Goal: Task Accomplishment & Management: Manage account settings

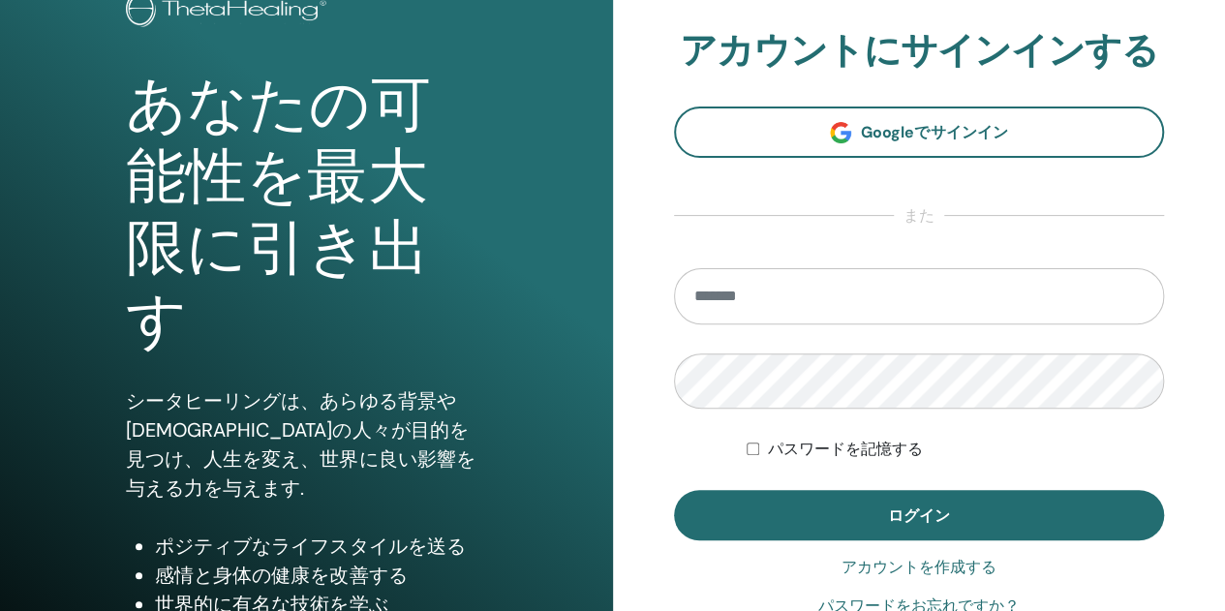
scroll to position [161, 0]
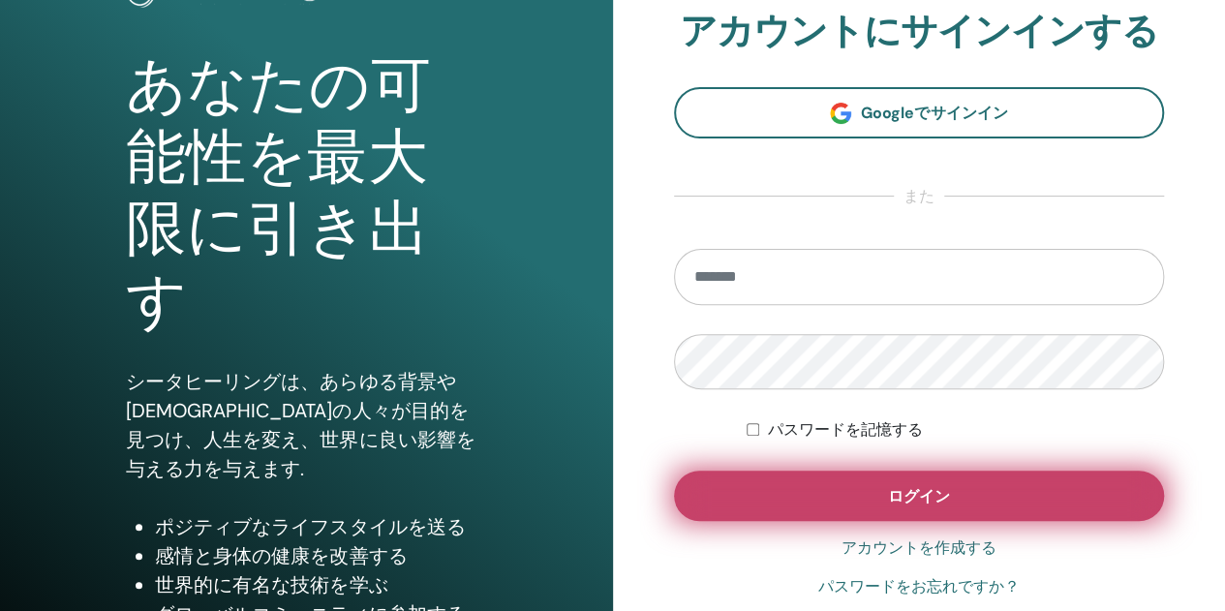
type input "**********"
click at [910, 512] on button "ログイン" at bounding box center [919, 496] width 491 height 50
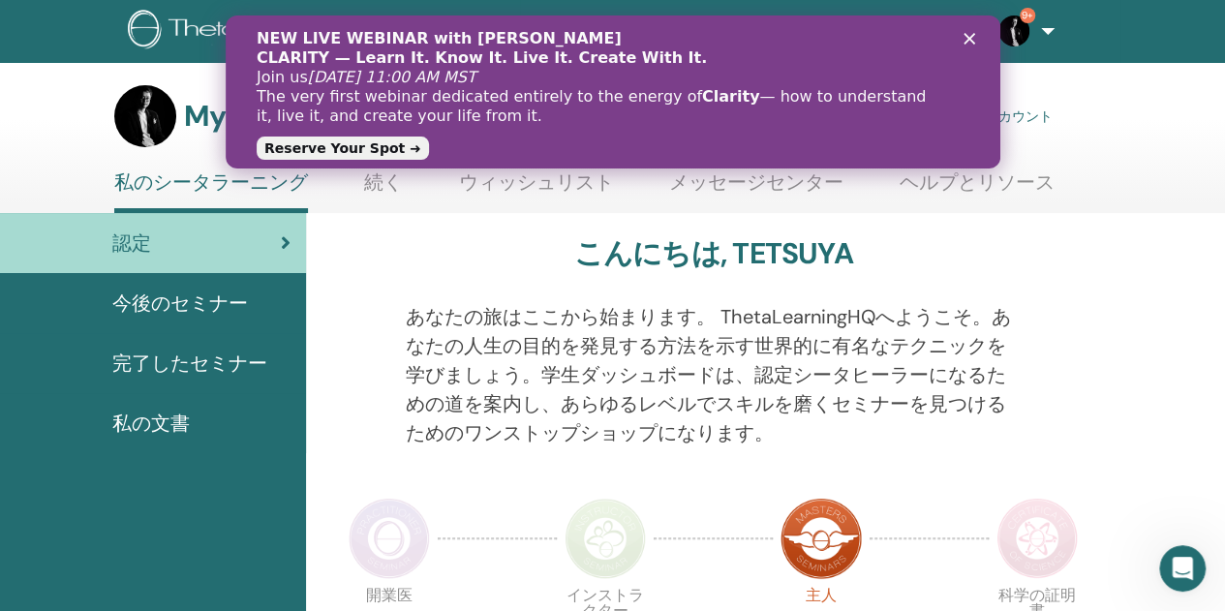
click at [981, 29] on div "NEW LIVE WEBINAR with Vianna Stibal CLARITY — Learn It. Know It. Live It. Creat…" at bounding box center [612, 91] width 774 height 137
click at [975, 35] on div "クローズ" at bounding box center [971, 39] width 19 height 12
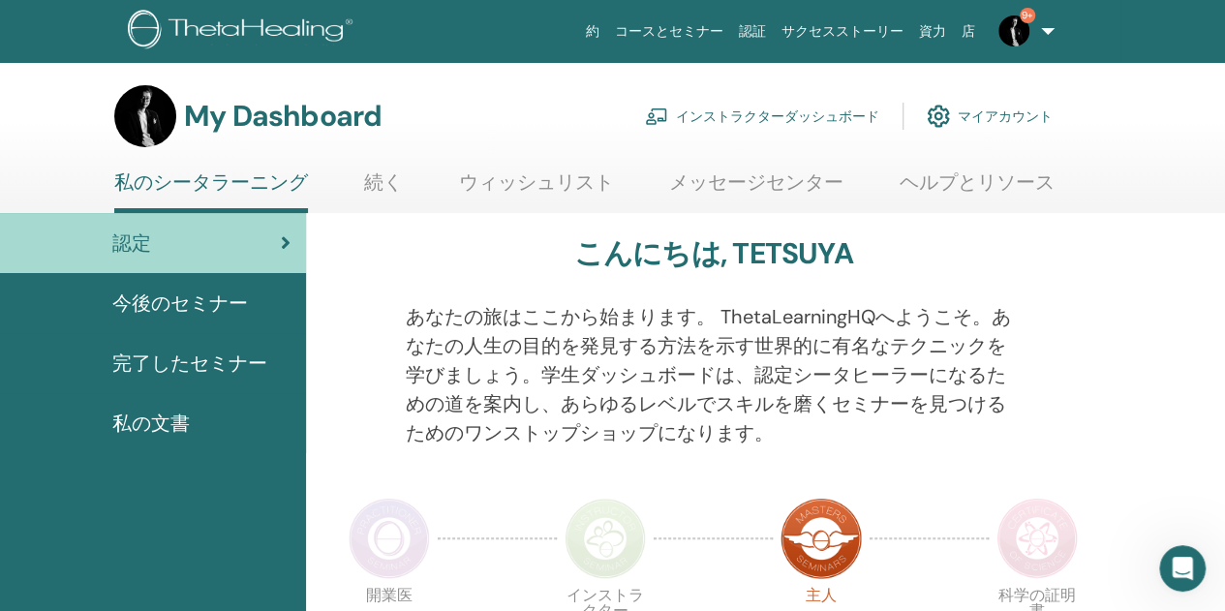
click at [1059, 40] on link "9+" at bounding box center [1022, 31] width 79 height 62
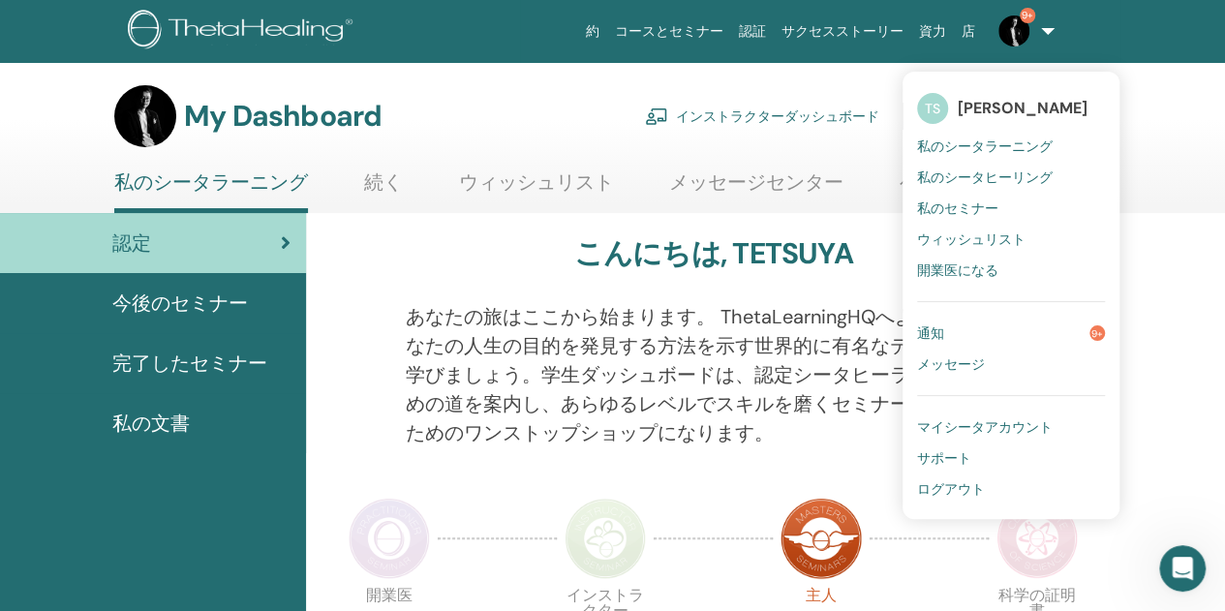
click at [1059, 40] on link "9+" at bounding box center [1022, 31] width 79 height 62
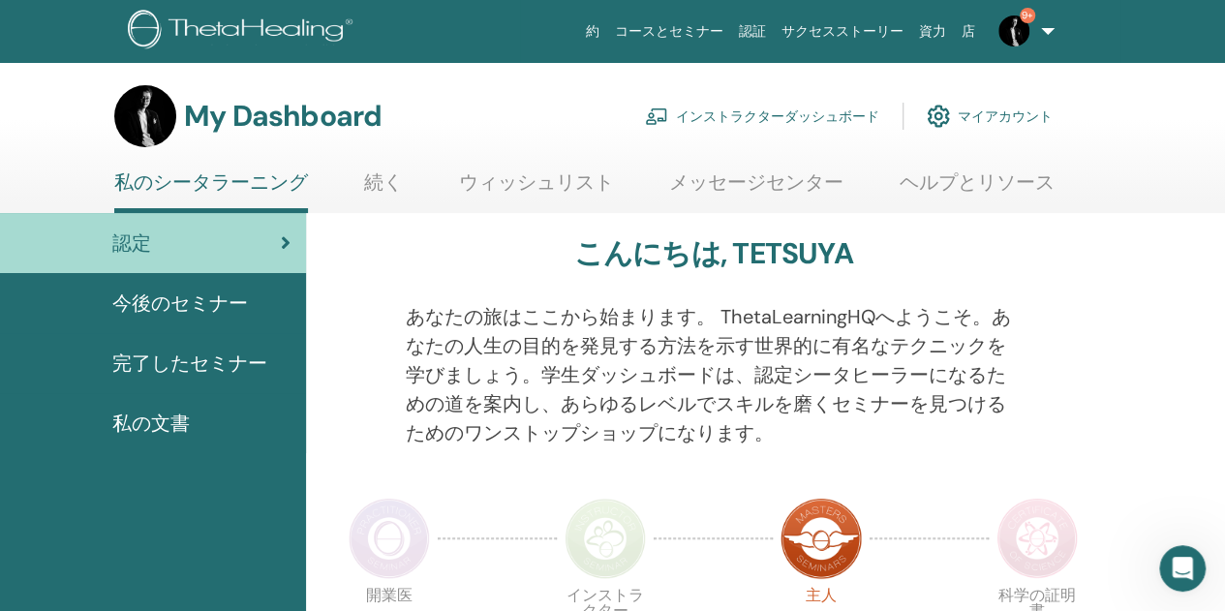
click at [848, 101] on link "インストラクターダッシュボード" at bounding box center [762, 116] width 234 height 43
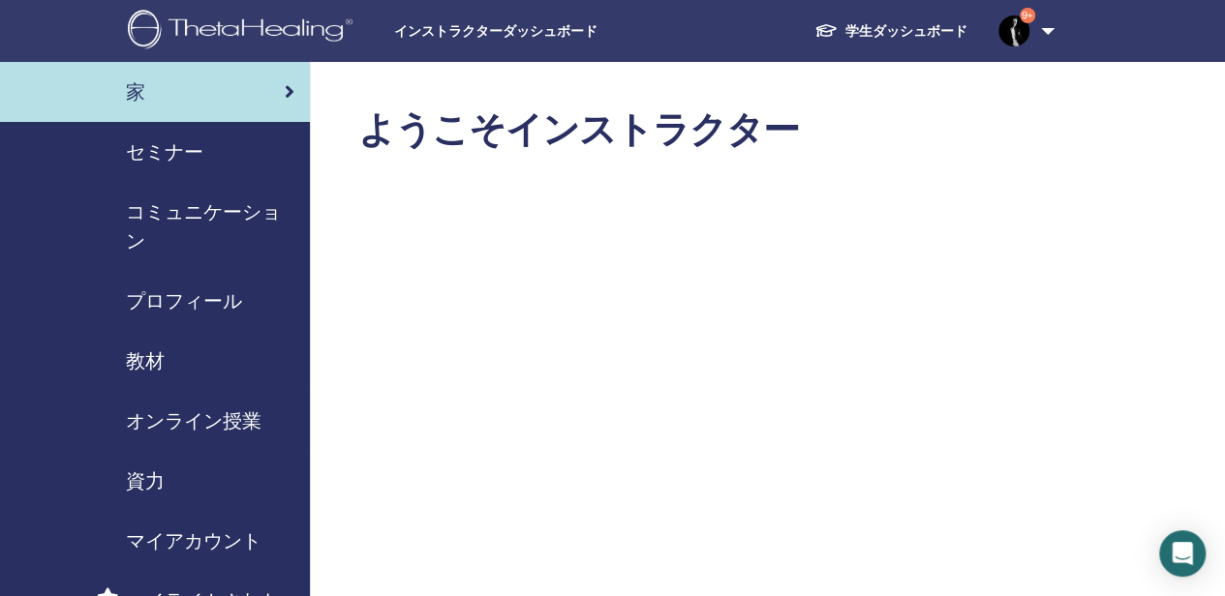
click at [179, 163] on span "セミナー" at bounding box center [164, 151] width 77 height 29
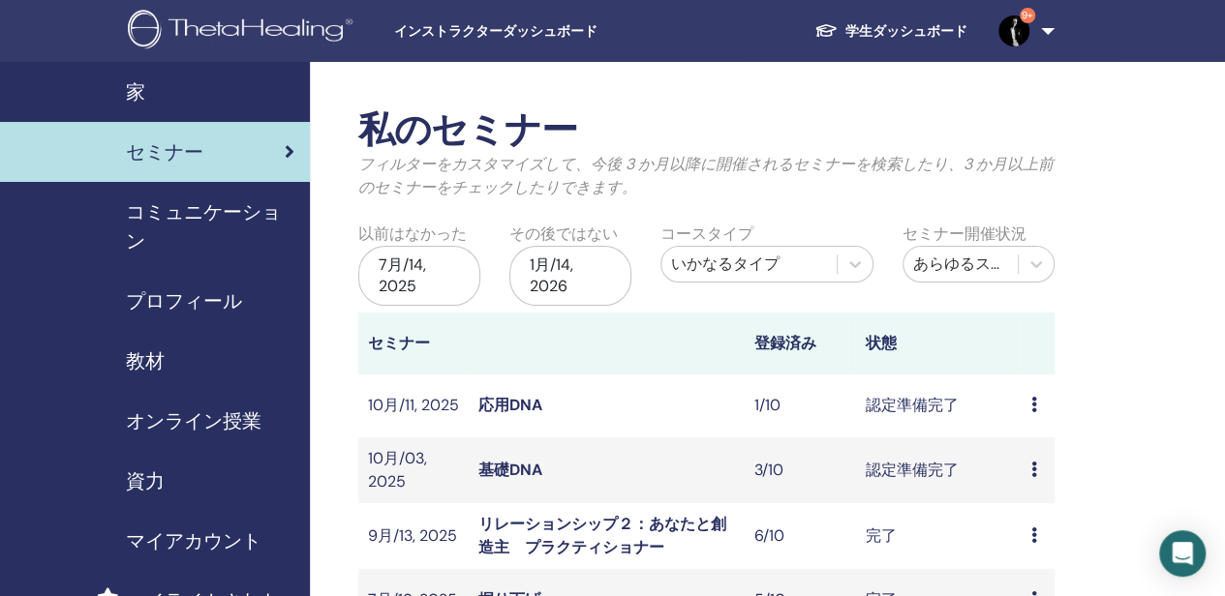
click at [504, 475] on link "基礎DNA" at bounding box center [510, 470] width 64 height 20
click at [524, 393] on td "応用DNA" at bounding box center [607, 406] width 276 height 63
click at [501, 400] on link "応用DNA" at bounding box center [510, 405] width 64 height 20
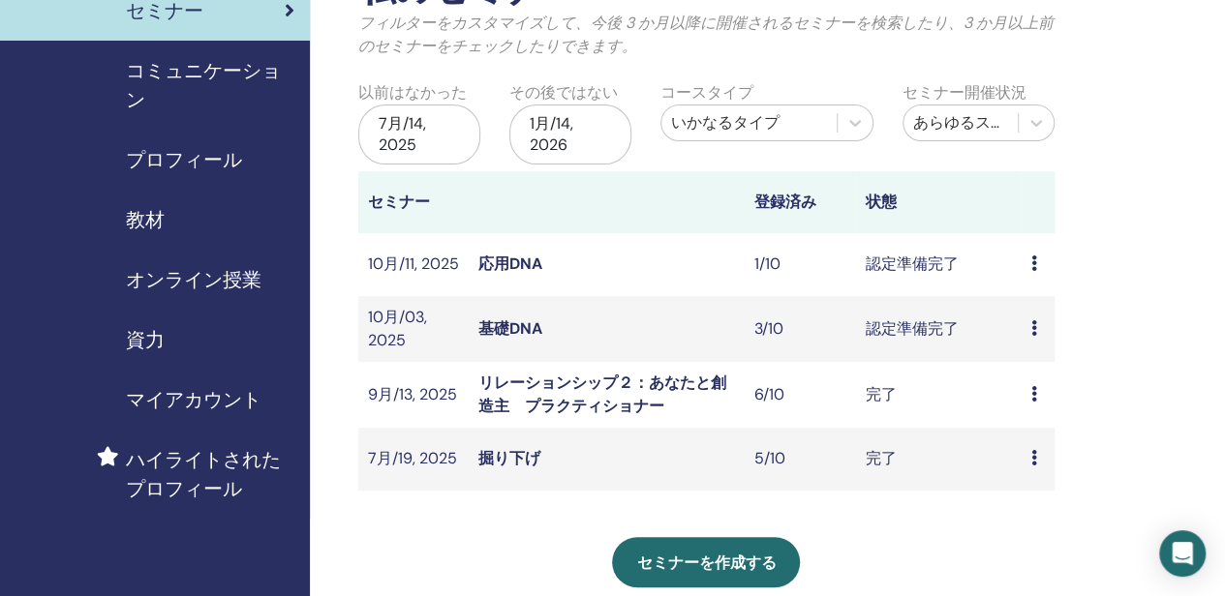
scroll to position [161, 0]
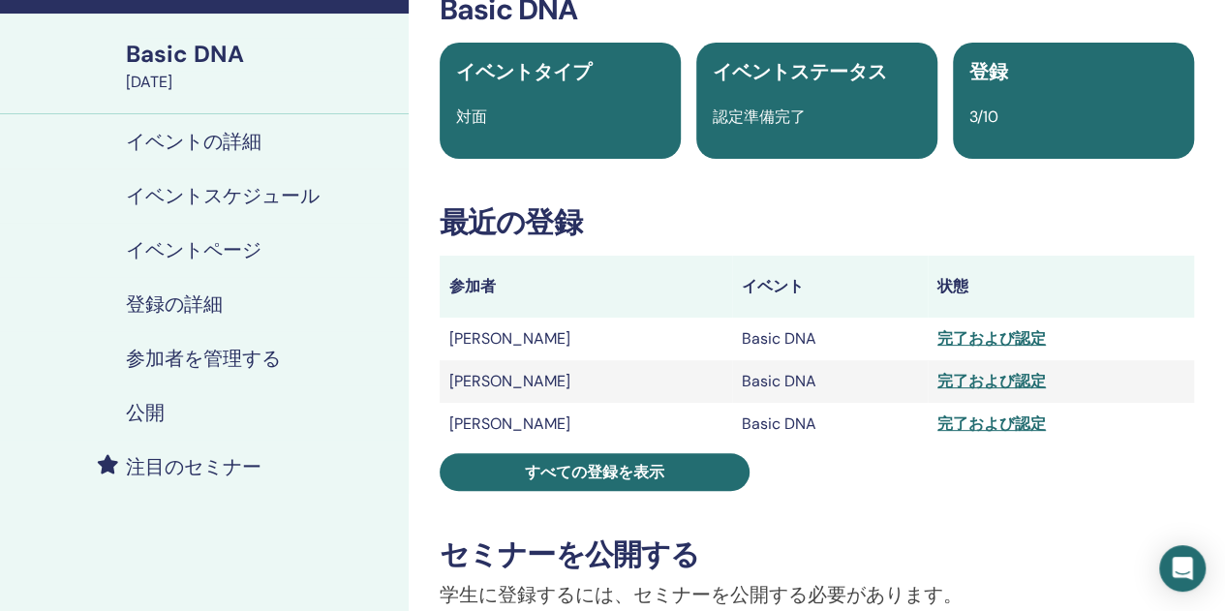
scroll to position [161, 0]
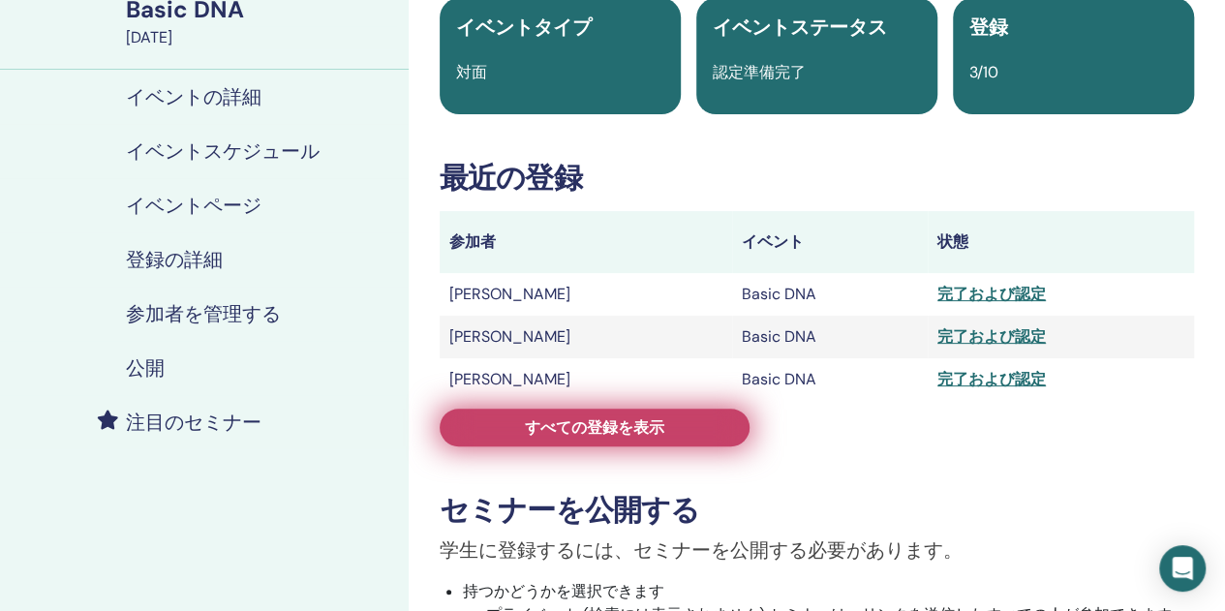
click at [699, 422] on link "すべての登録を表示" at bounding box center [595, 428] width 310 height 38
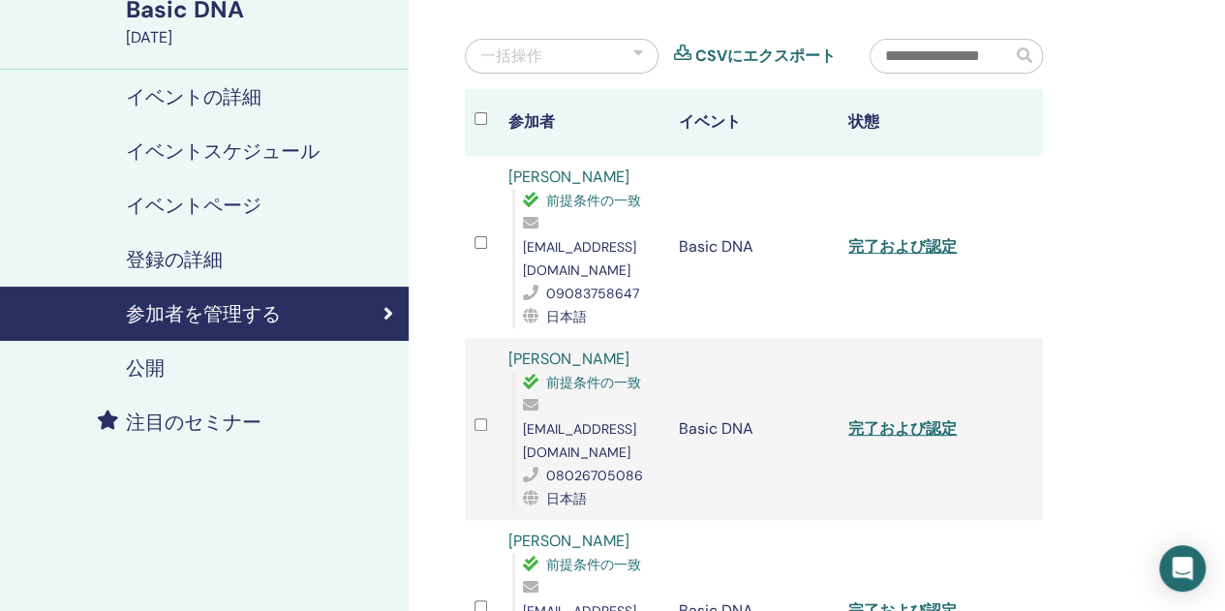
click at [596, 39] on div "一括操作" at bounding box center [562, 56] width 194 height 35
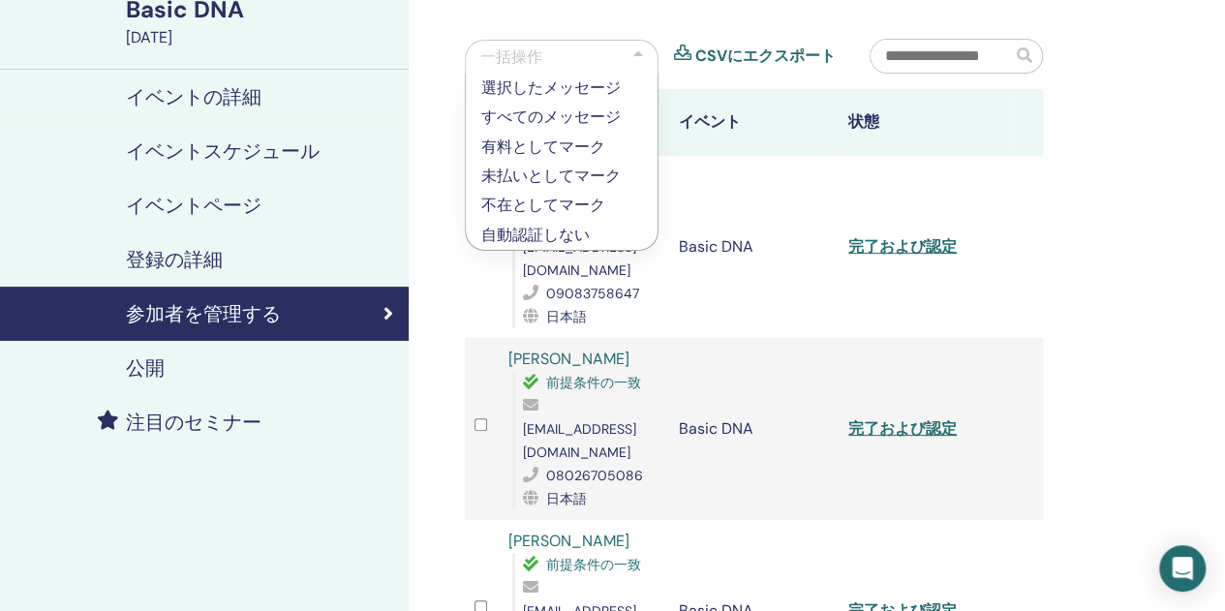
click at [777, 181] on td "Basic DNA" at bounding box center [753, 247] width 170 height 182
click at [890, 181] on td "完了および認定" at bounding box center [923, 247] width 170 height 182
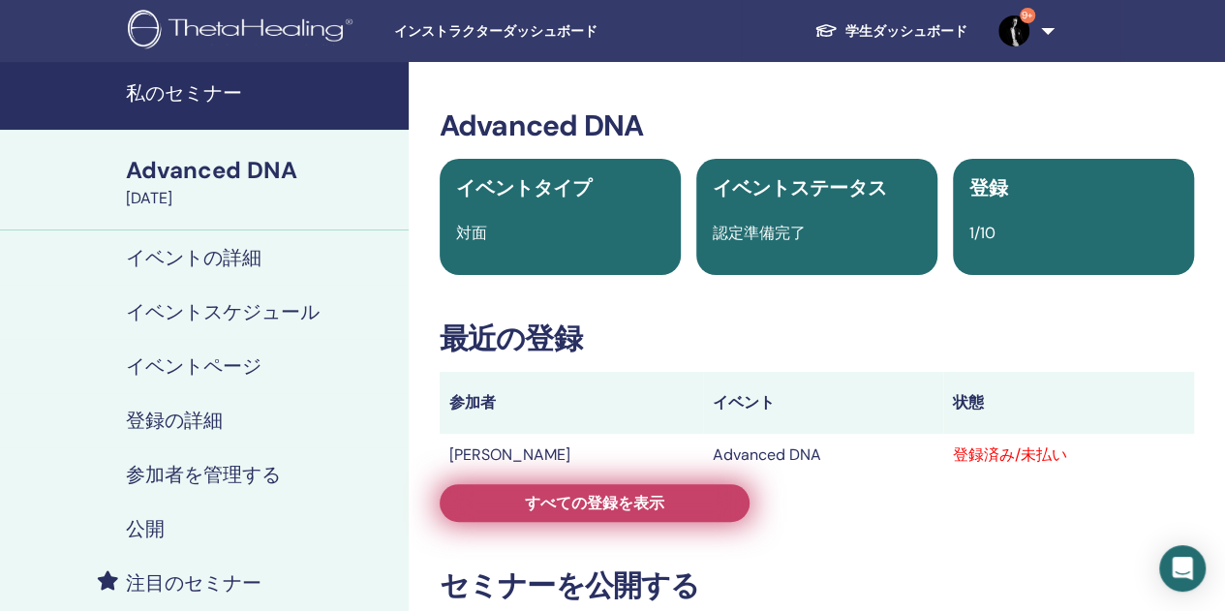
click at [653, 497] on span "すべての登録を表示" at bounding box center [594, 503] width 139 height 20
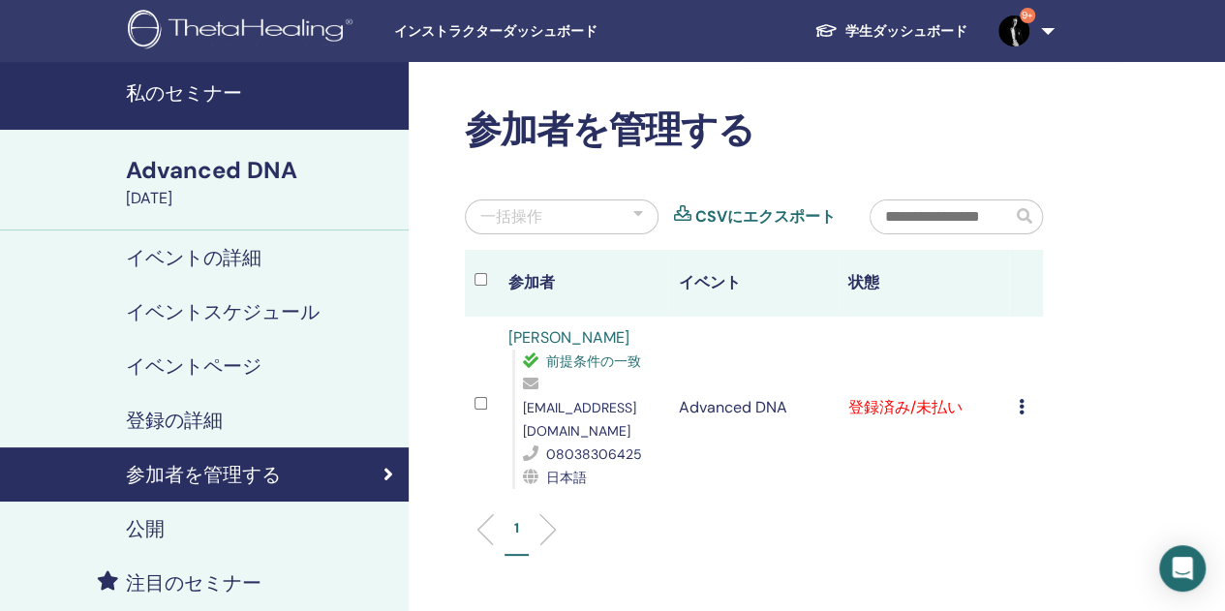
click at [1013, 390] on td "登録をキャンセルする 自動認証しない 有料としてマーク 未払いとしてマーク 不在としてマーク 完了して認定する 証明書のダウンロード" at bounding box center [1026, 408] width 34 height 182
click at [1022, 399] on icon at bounding box center [1021, 406] width 6 height 15
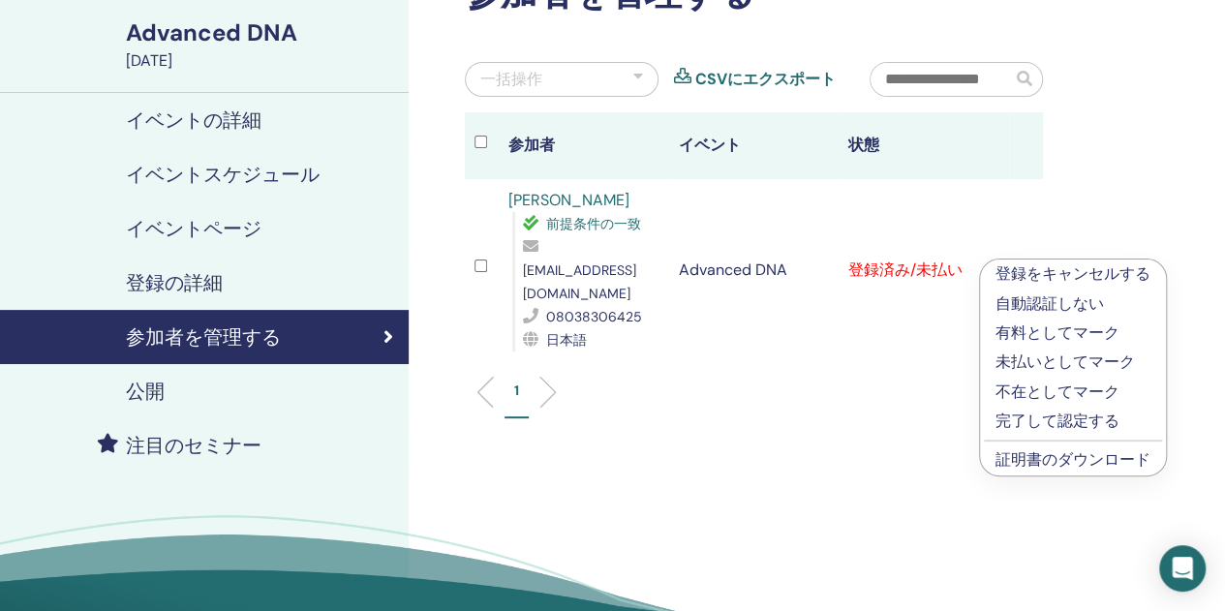
scroll to position [161, 0]
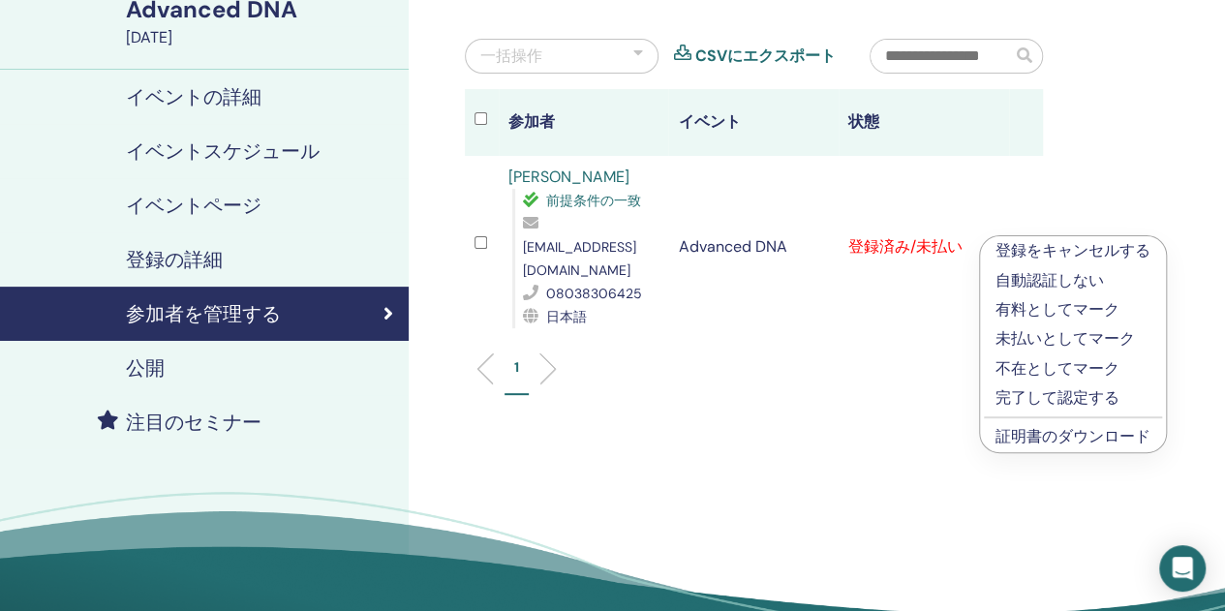
click at [1030, 396] on p "完了して認定する" at bounding box center [1072, 397] width 155 height 23
